Goal: Book appointment/travel/reservation

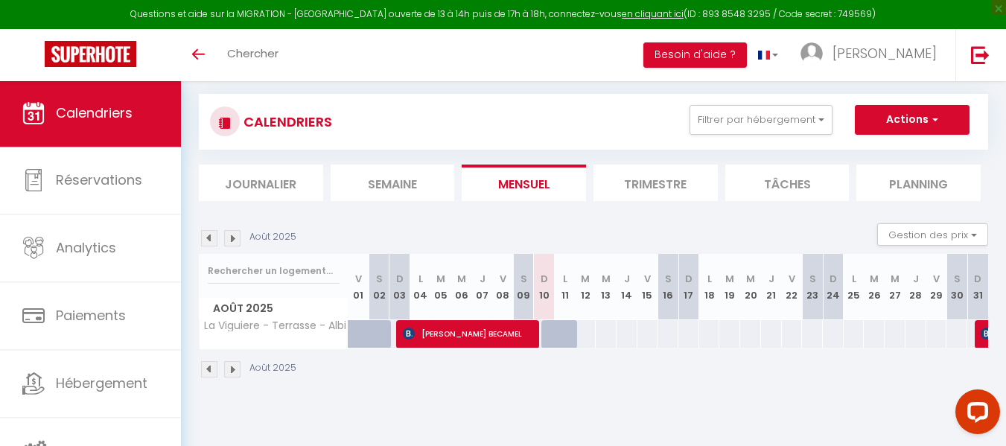
scroll to position [11, 0]
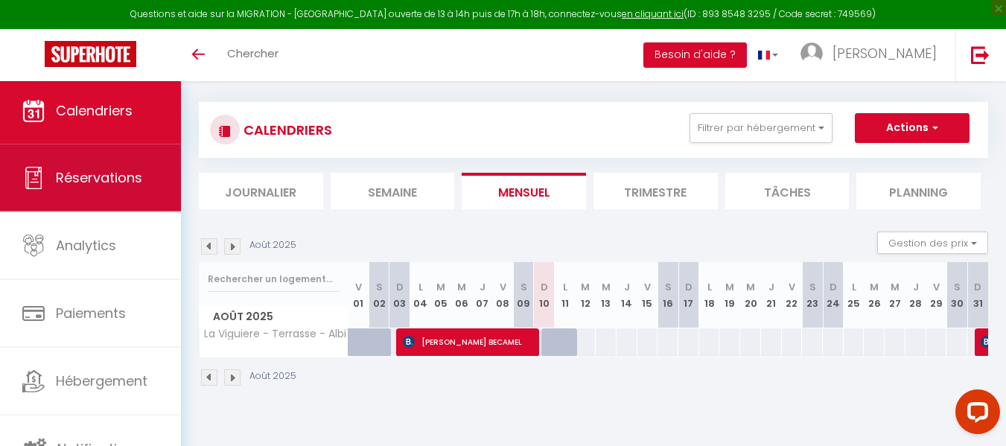
click at [104, 174] on span "Réservations" at bounding box center [99, 177] width 86 height 19
select select "not_cancelled"
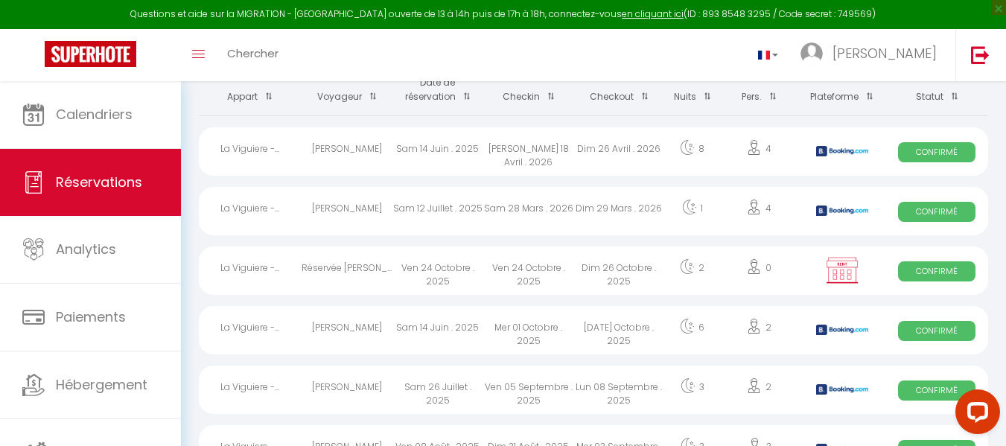
scroll to position [112, 0]
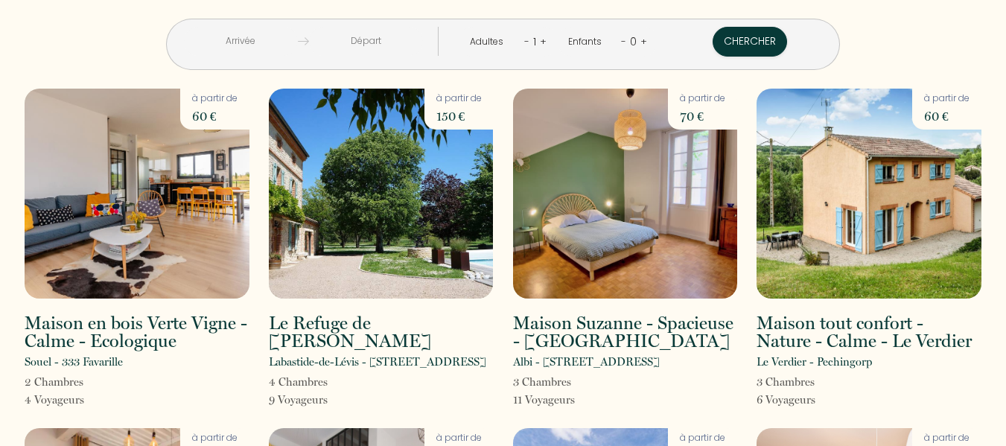
click at [540, 41] on link "+" at bounding box center [543, 41] width 7 height 14
click at [541, 41] on link "+" at bounding box center [544, 41] width 7 height 14
click at [714, 36] on button "Chercher" at bounding box center [751, 42] width 74 height 30
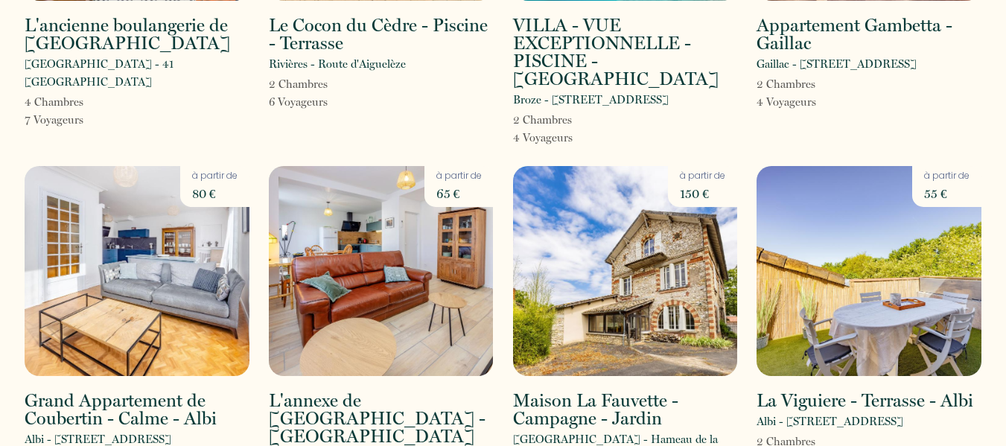
scroll to position [2508, 0]
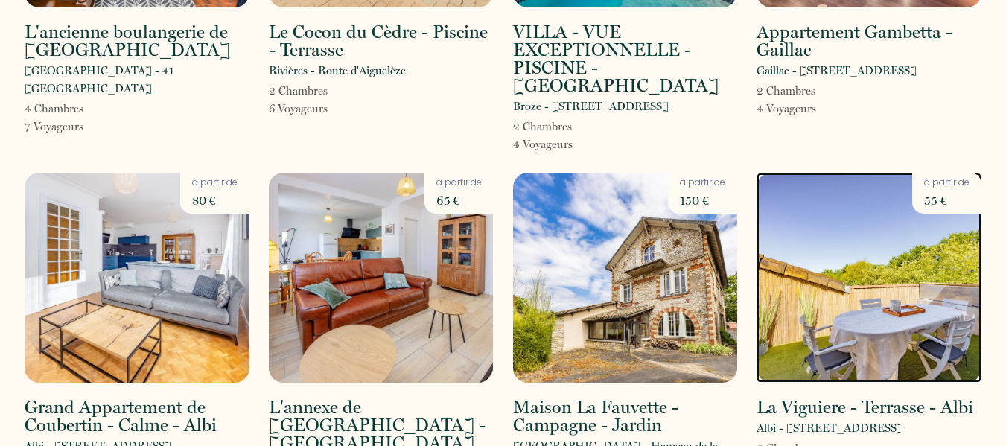
click at [873, 185] on img at bounding box center [869, 278] width 225 height 210
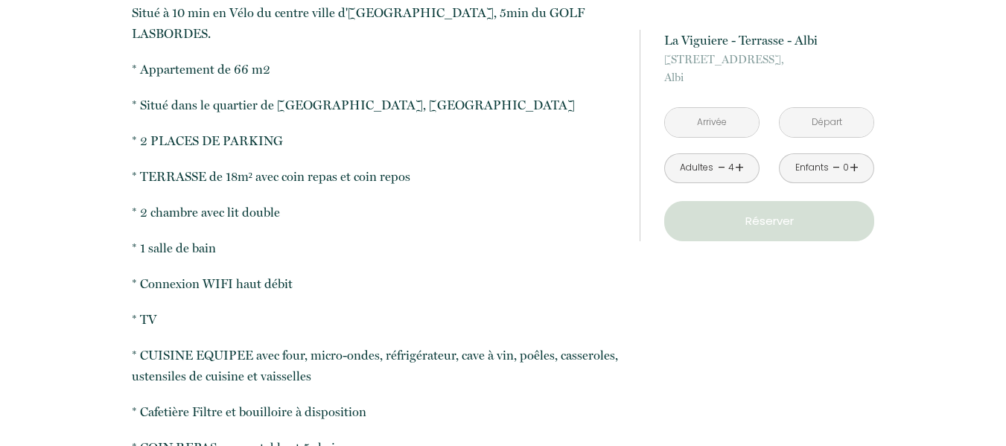
scroll to position [562, 0]
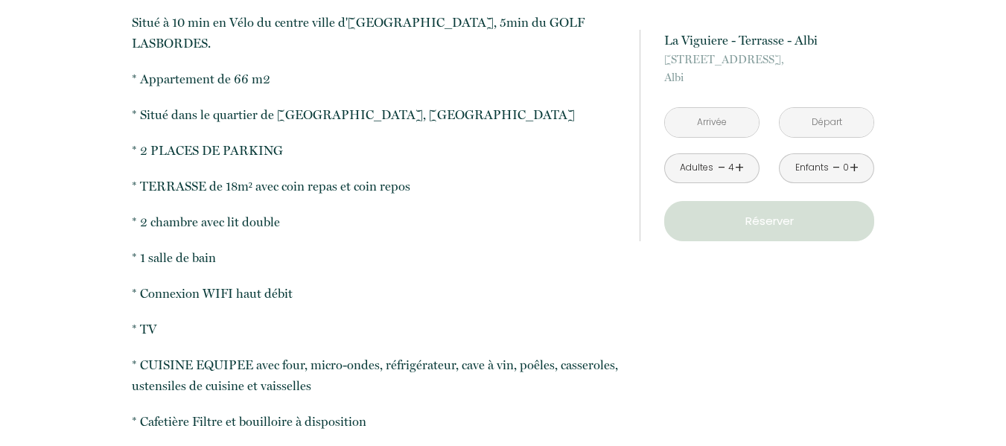
click at [711, 130] on input "text" at bounding box center [712, 122] width 94 height 29
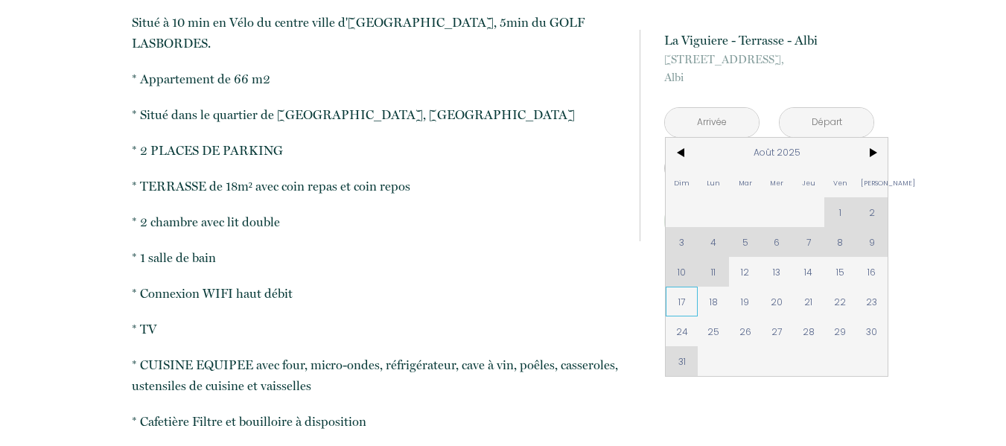
click at [686, 304] on span "17" at bounding box center [682, 302] width 32 height 30
type input "Dim 17 Août 2025"
type input "Lun 18 Août 2025"
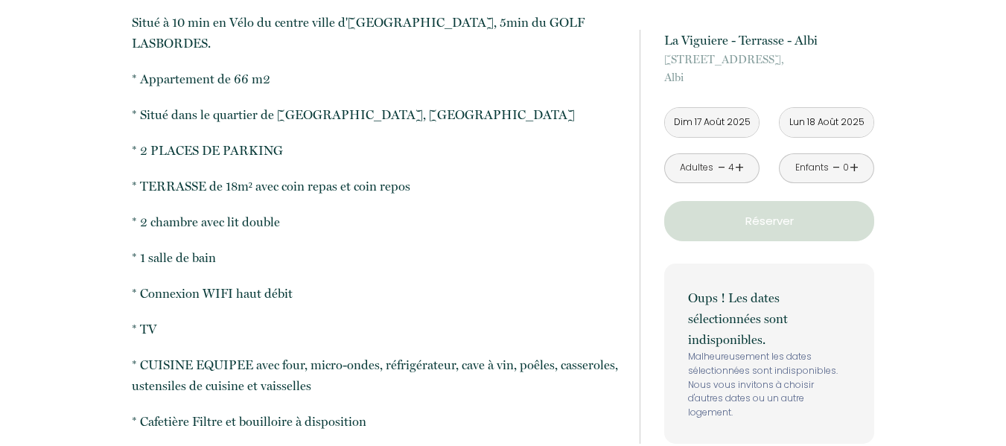
drag, startPoint x: 777, startPoint y: 305, endPoint x: 1011, endPoint y: 150, distance: 281.1
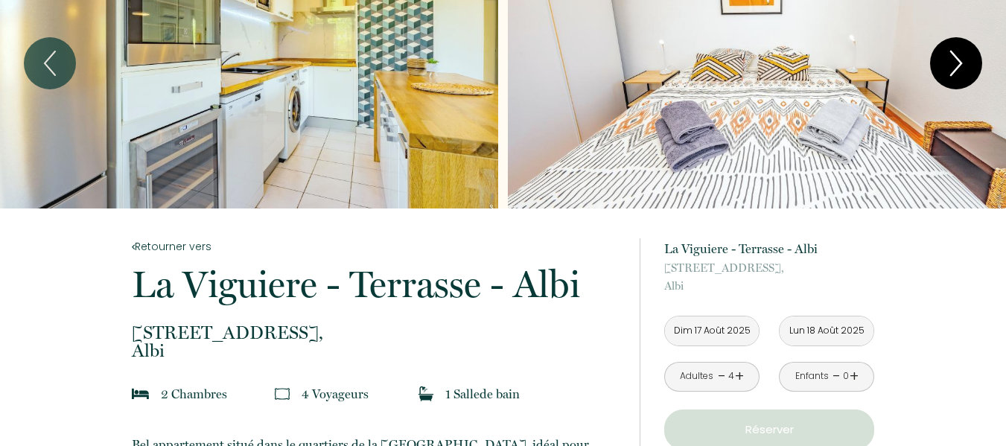
click at [953, 72] on icon "Next" at bounding box center [956, 63] width 10 height 24
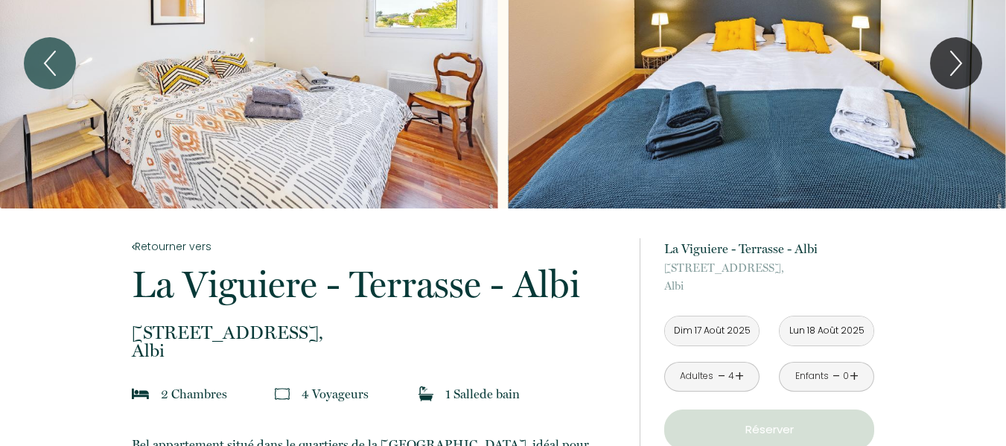
click at [831, 337] on input "Lun 18 Août 2025" at bounding box center [827, 331] width 94 height 29
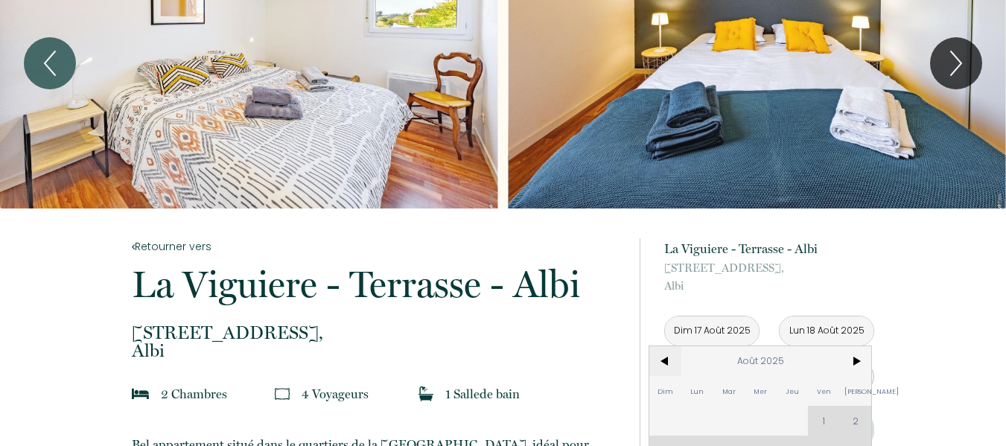
click at [681, 357] on span "<" at bounding box center [665, 361] width 32 height 30
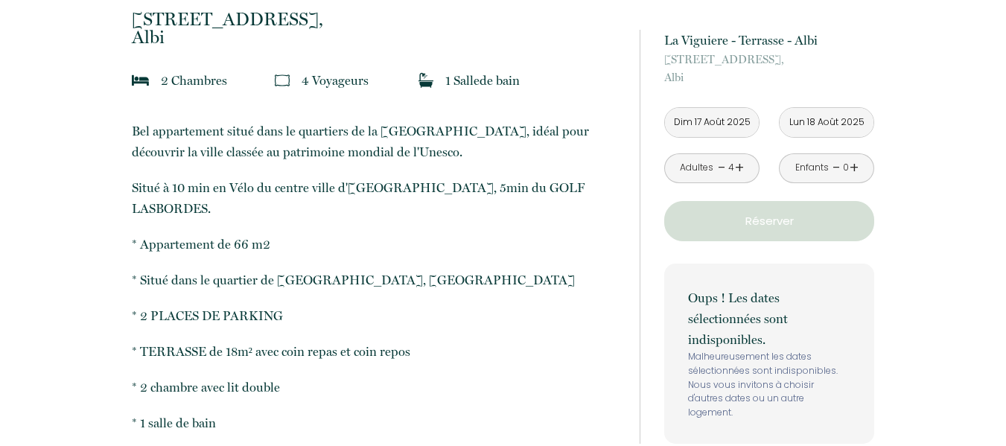
scroll to position [401, 0]
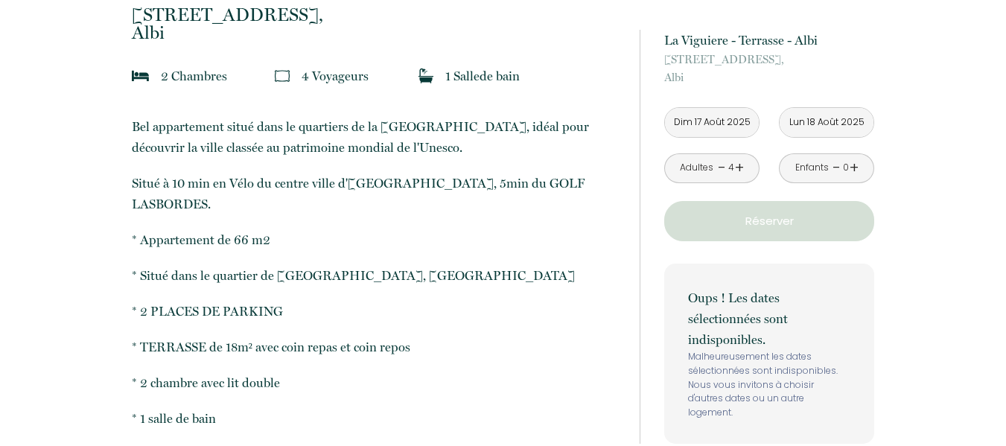
click at [707, 124] on input "Dim 17 Août 2025" at bounding box center [712, 122] width 94 height 29
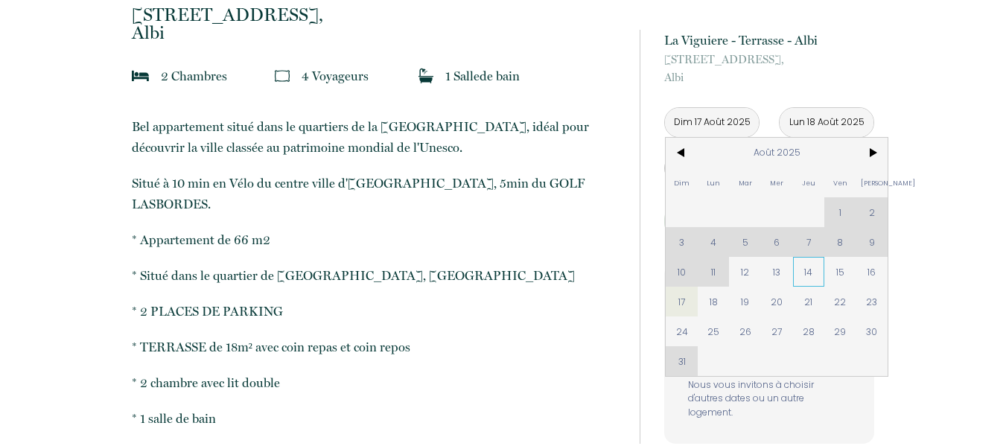
click at [811, 276] on span "14" at bounding box center [809, 272] width 32 height 30
type input "Jeu 14 Août 2025"
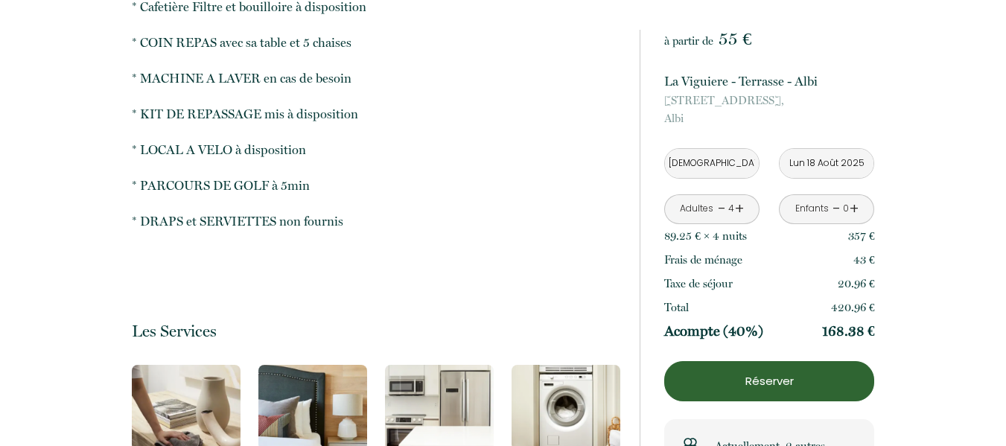
scroll to position [0, 0]
